Goal: Find specific page/section: Find specific page/section

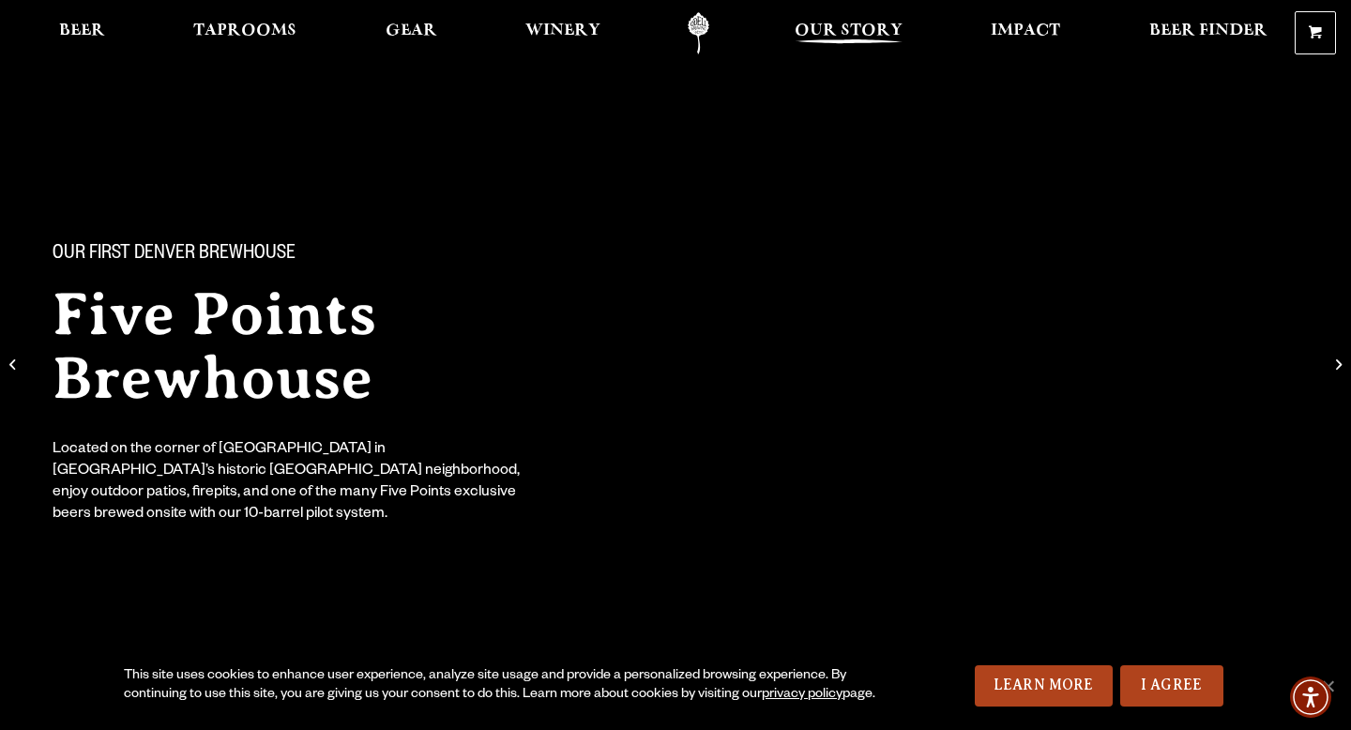
click at [886, 14] on link "Our Story" at bounding box center [849, 33] width 132 height 42
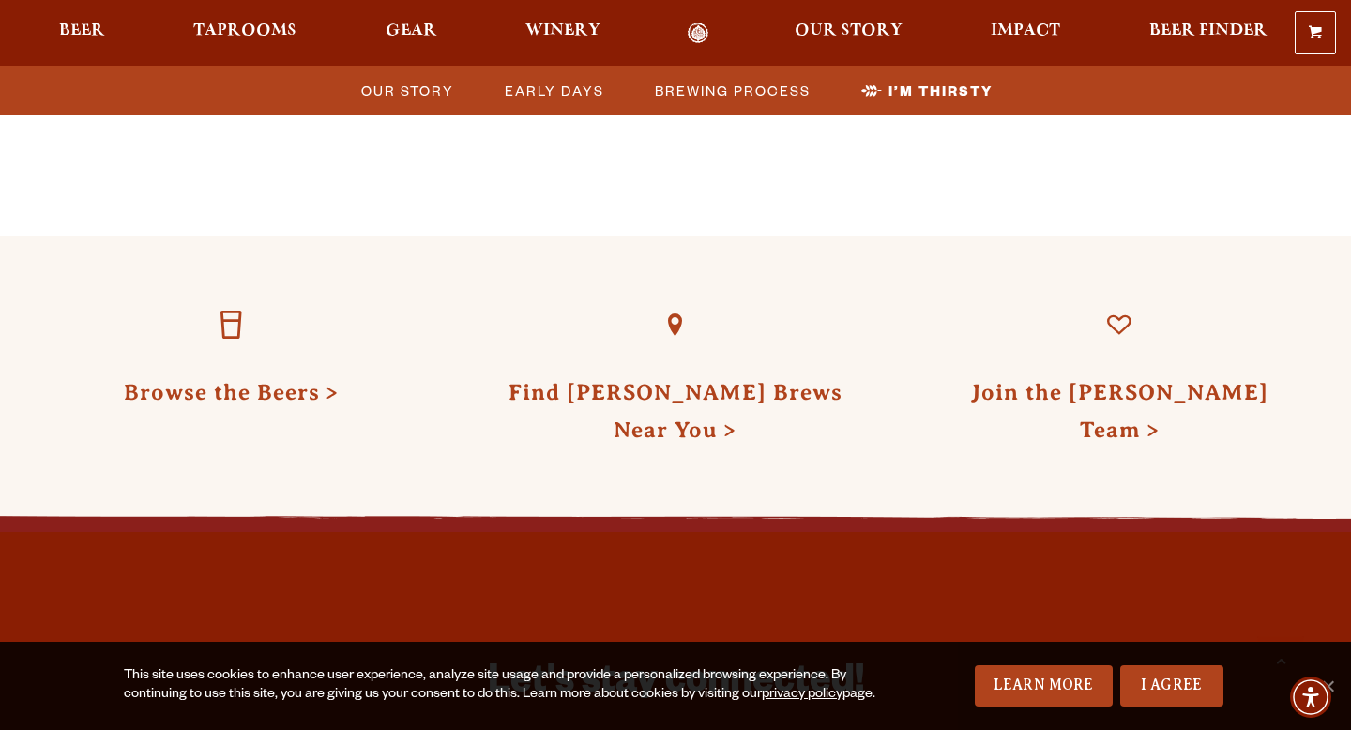
scroll to position [5809, 0]
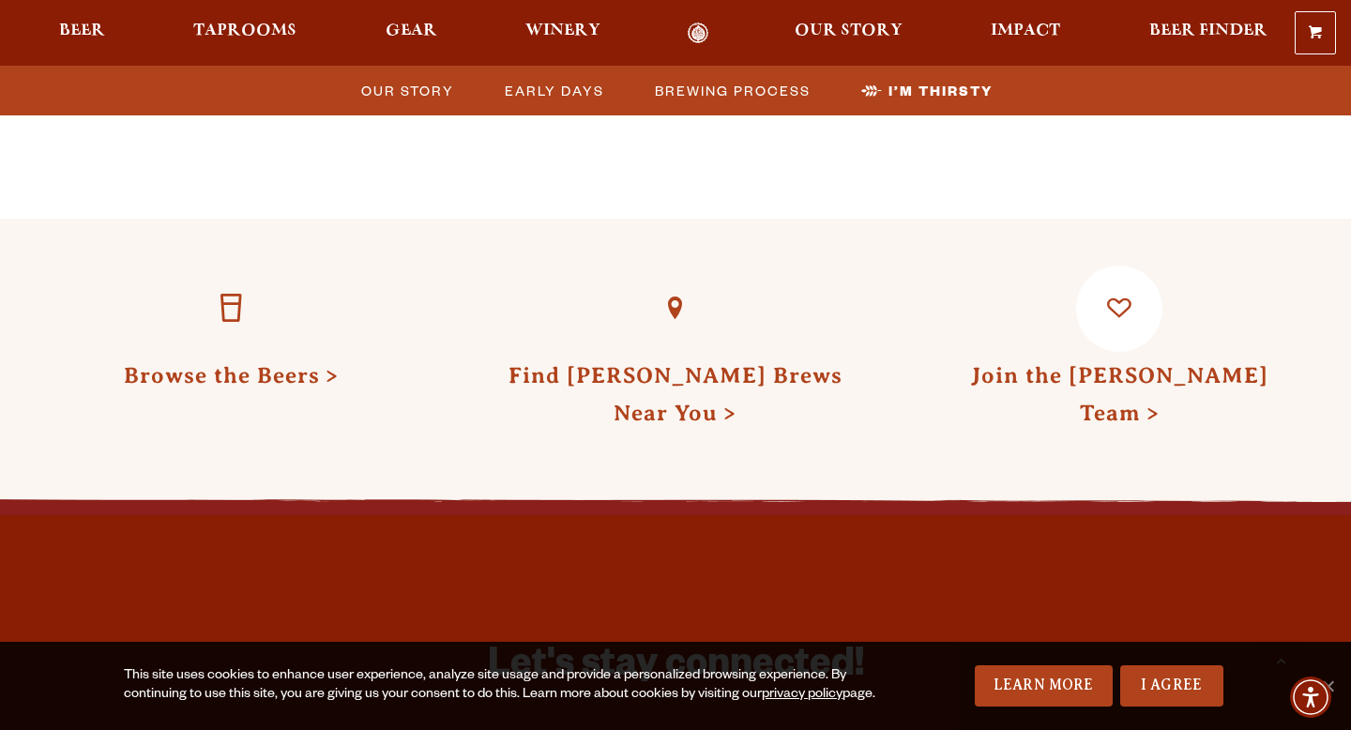
click at [1079, 363] on link "Join the Odell Team" at bounding box center [1119, 394] width 297 height 62
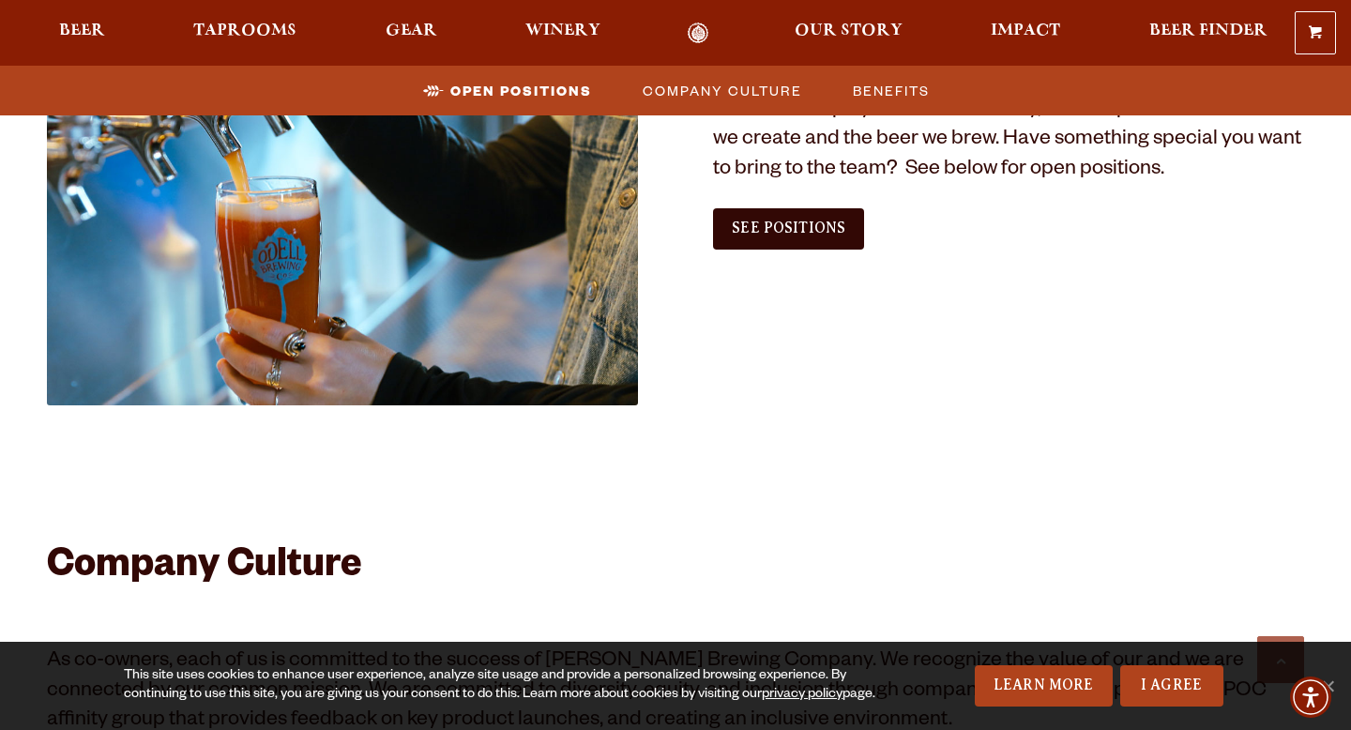
scroll to position [882, 0]
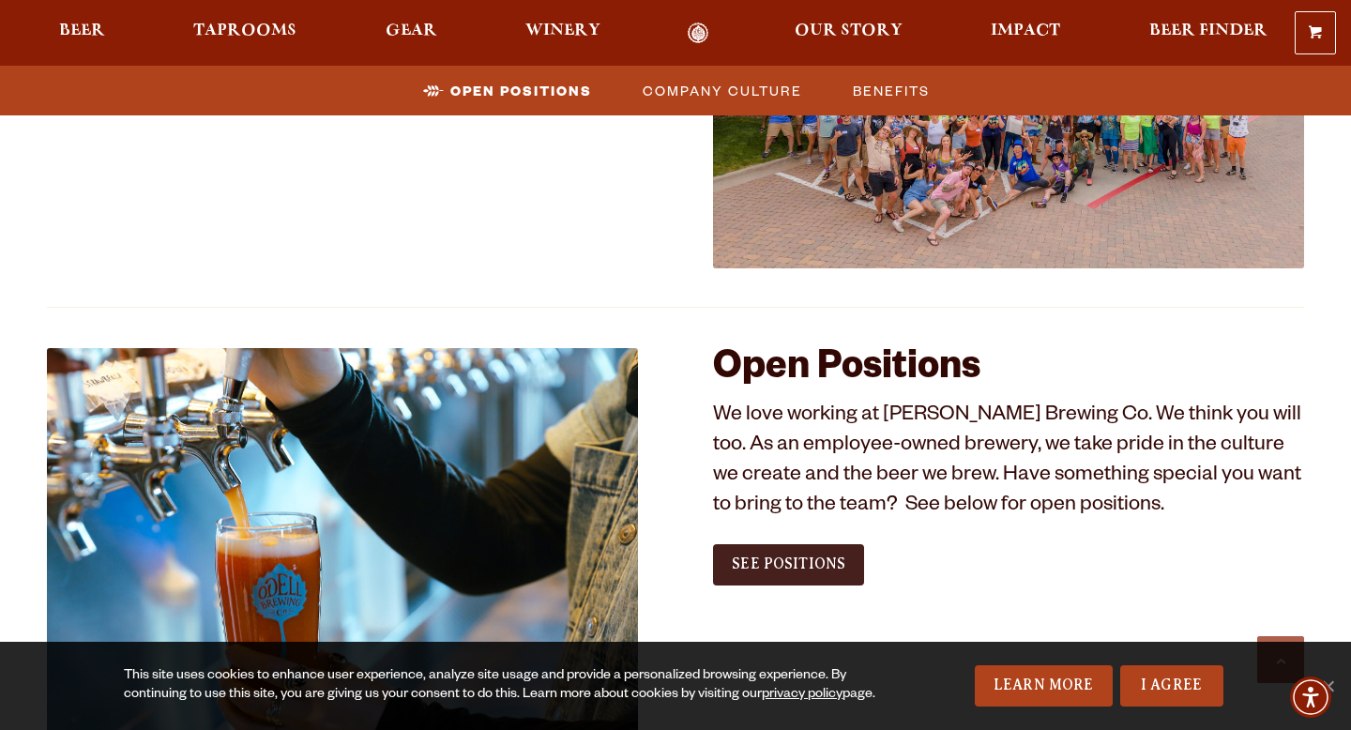
click at [808, 544] on link "See Positions" at bounding box center [788, 564] width 151 height 41
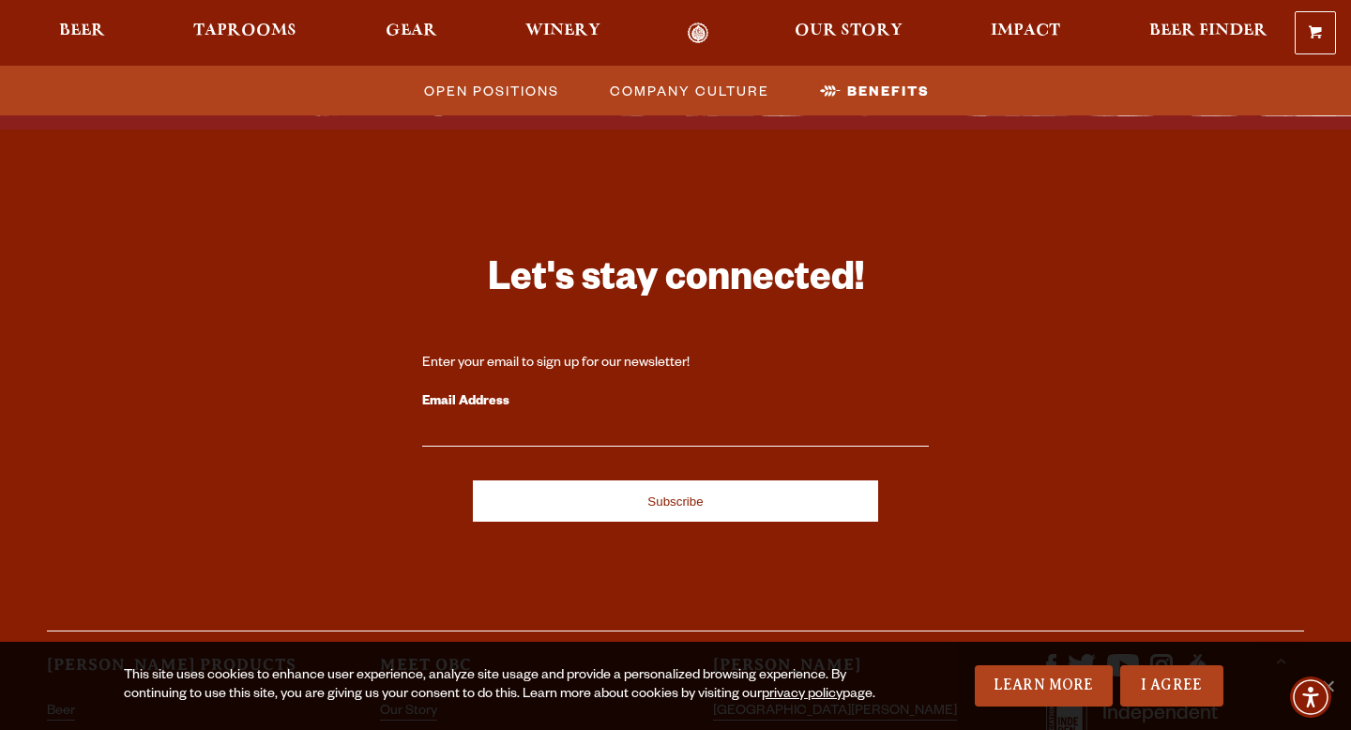
scroll to position [3007, 0]
